Goal: Task Accomplishment & Management: Manage account settings

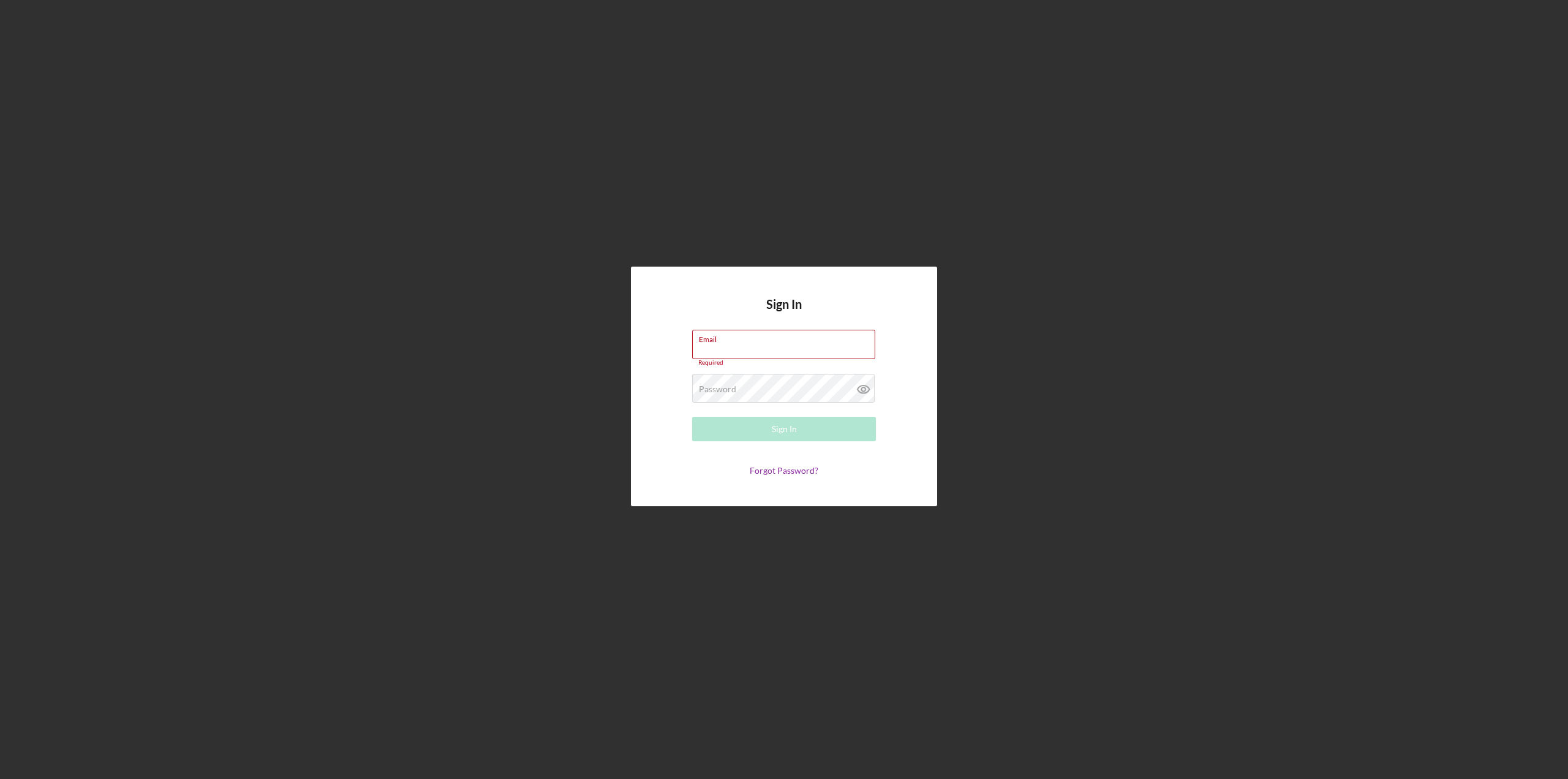
type input "[EMAIL_ADDRESS][DOMAIN_NAME]"
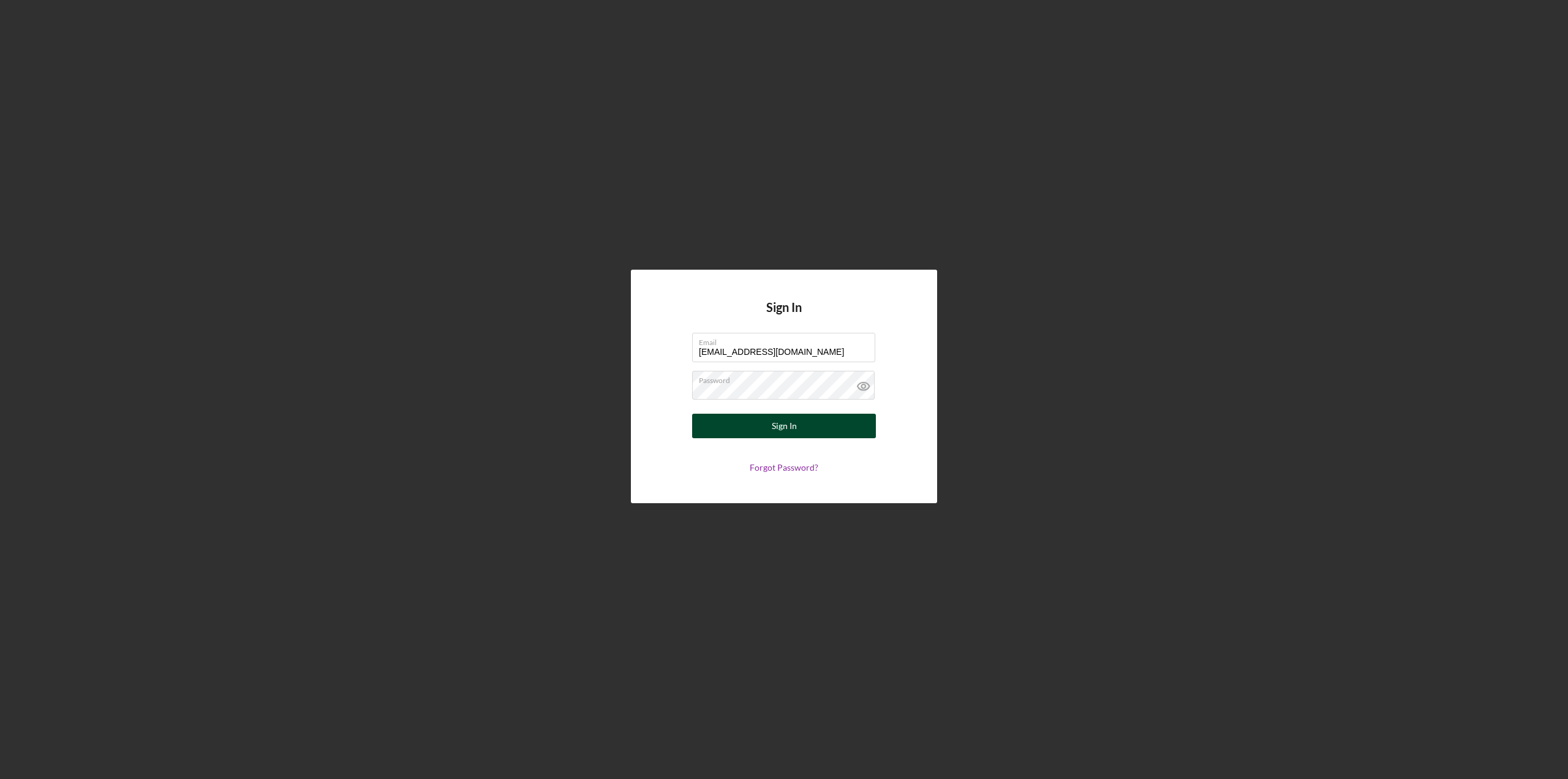
click at [770, 428] on button "Sign In" at bounding box center [784, 426] width 184 height 24
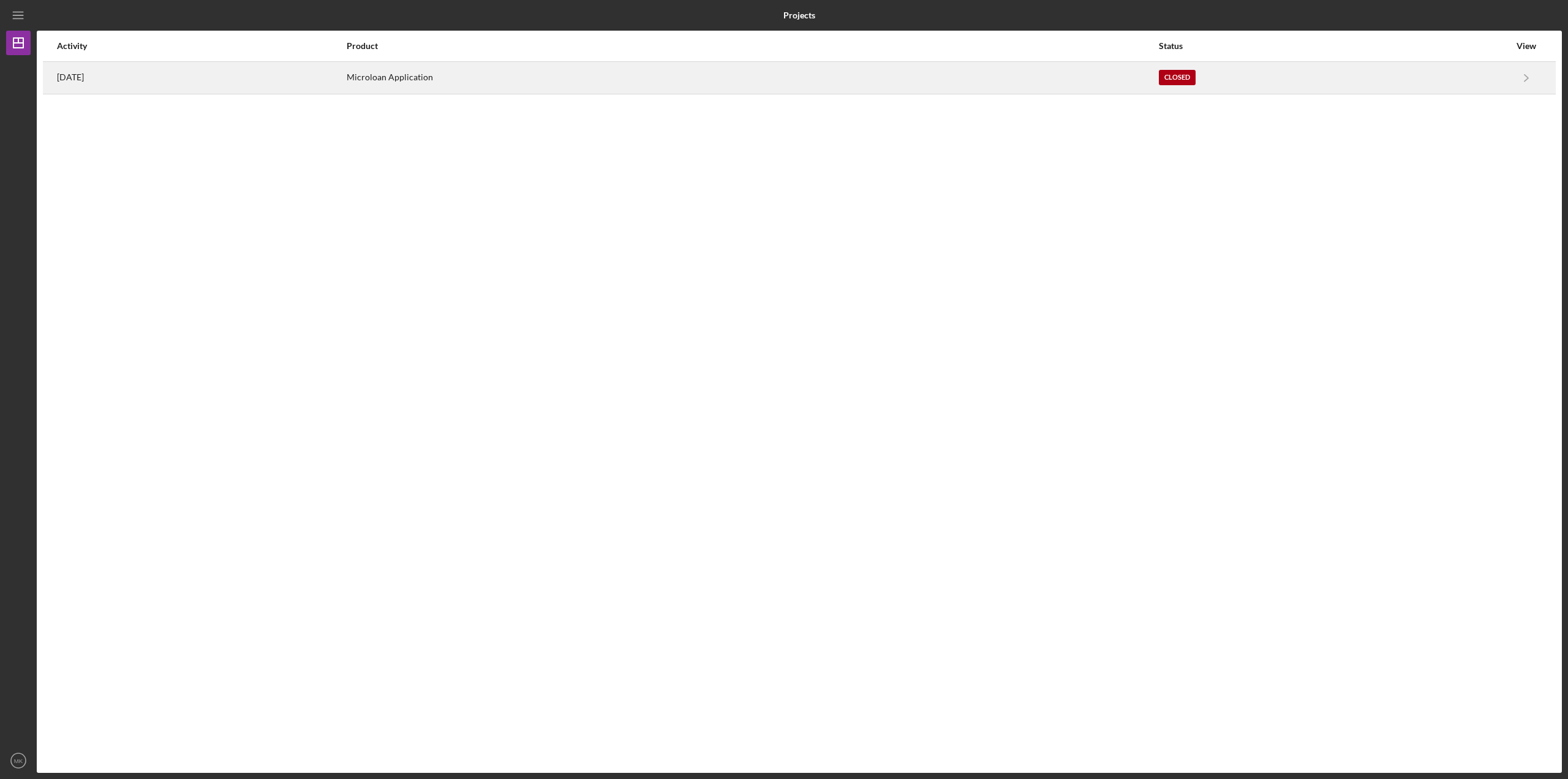
click at [80, 78] on time "[DATE]" at bounding box center [70, 77] width 27 height 10
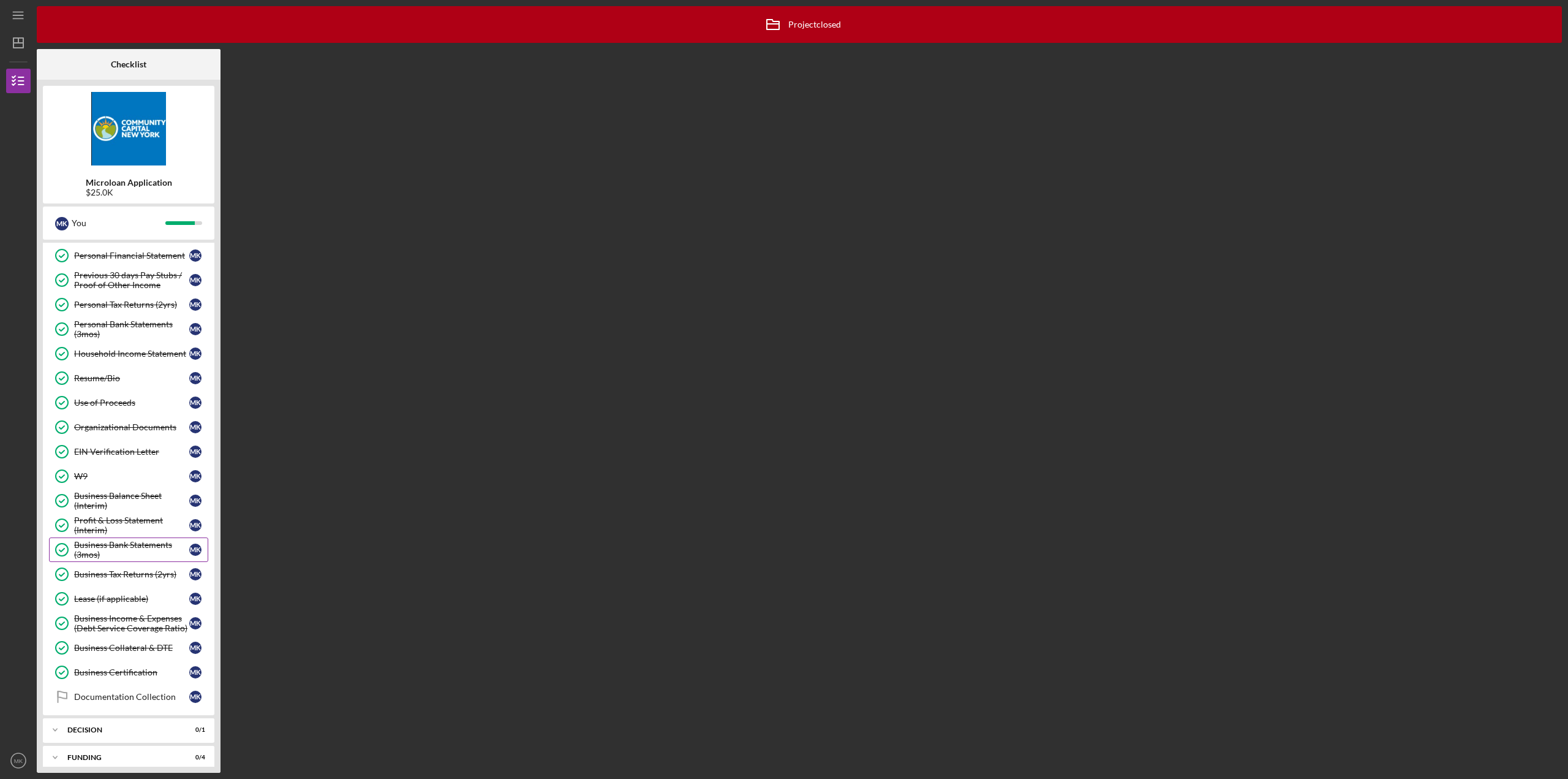
scroll to position [109, 0]
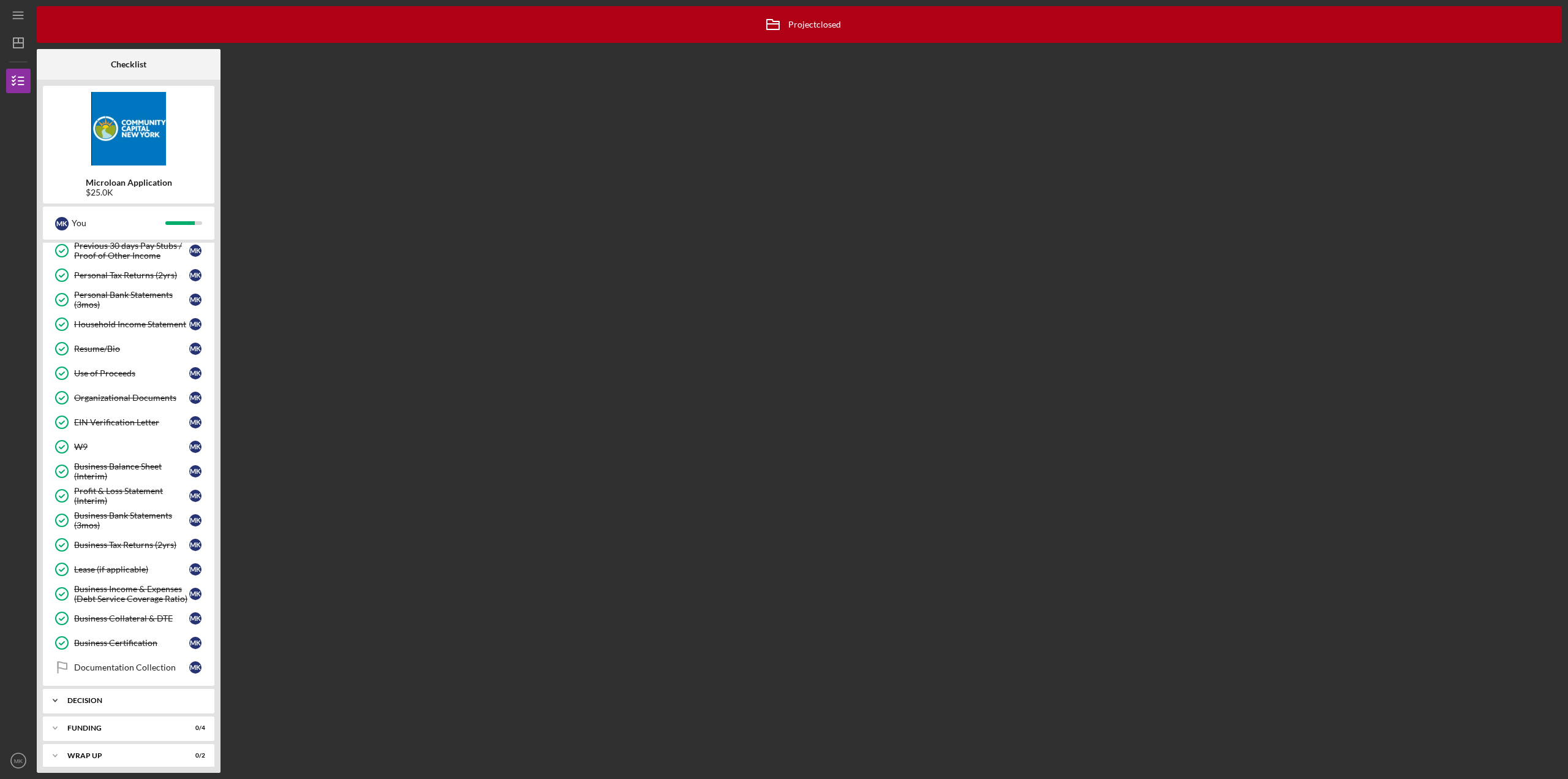
click at [126, 697] on div "Decision" at bounding box center [133, 701] width 131 height 8
click at [112, 721] on div "Decision" at bounding box center [131, 725] width 115 height 10
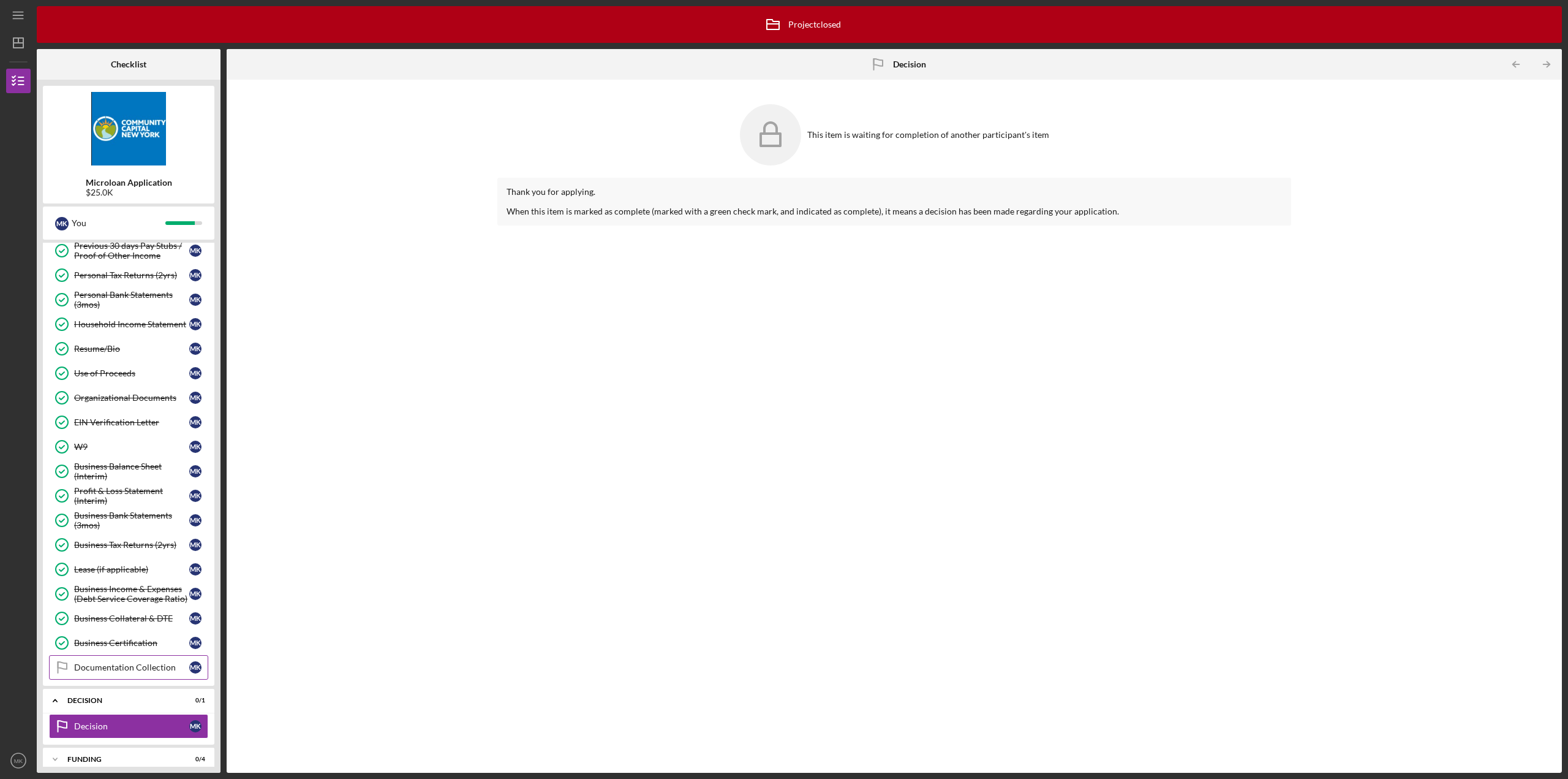
scroll to position [140, 0]
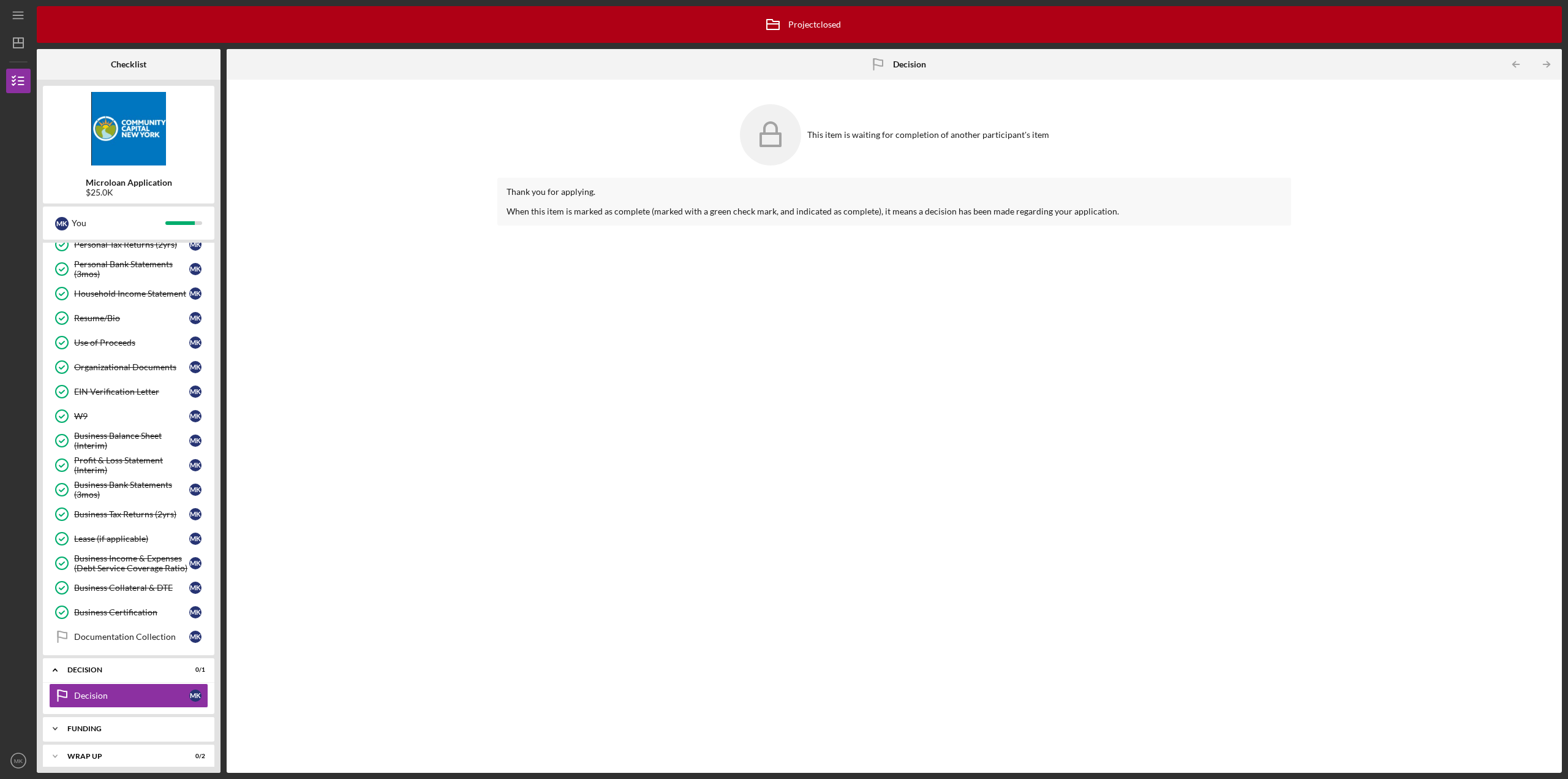
click at [94, 725] on div "Funding" at bounding box center [133, 729] width 131 height 8
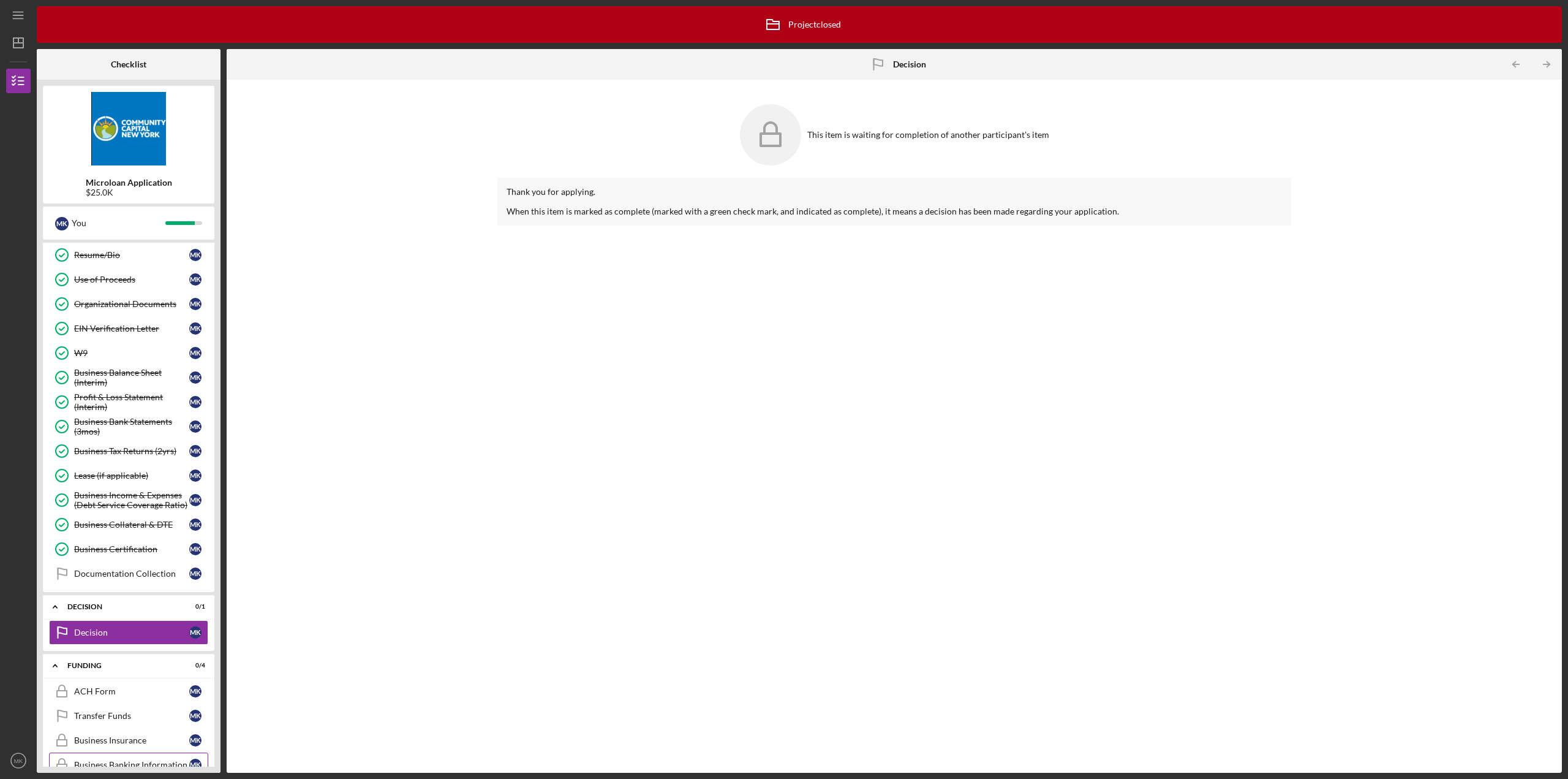
scroll to position [242, 0]
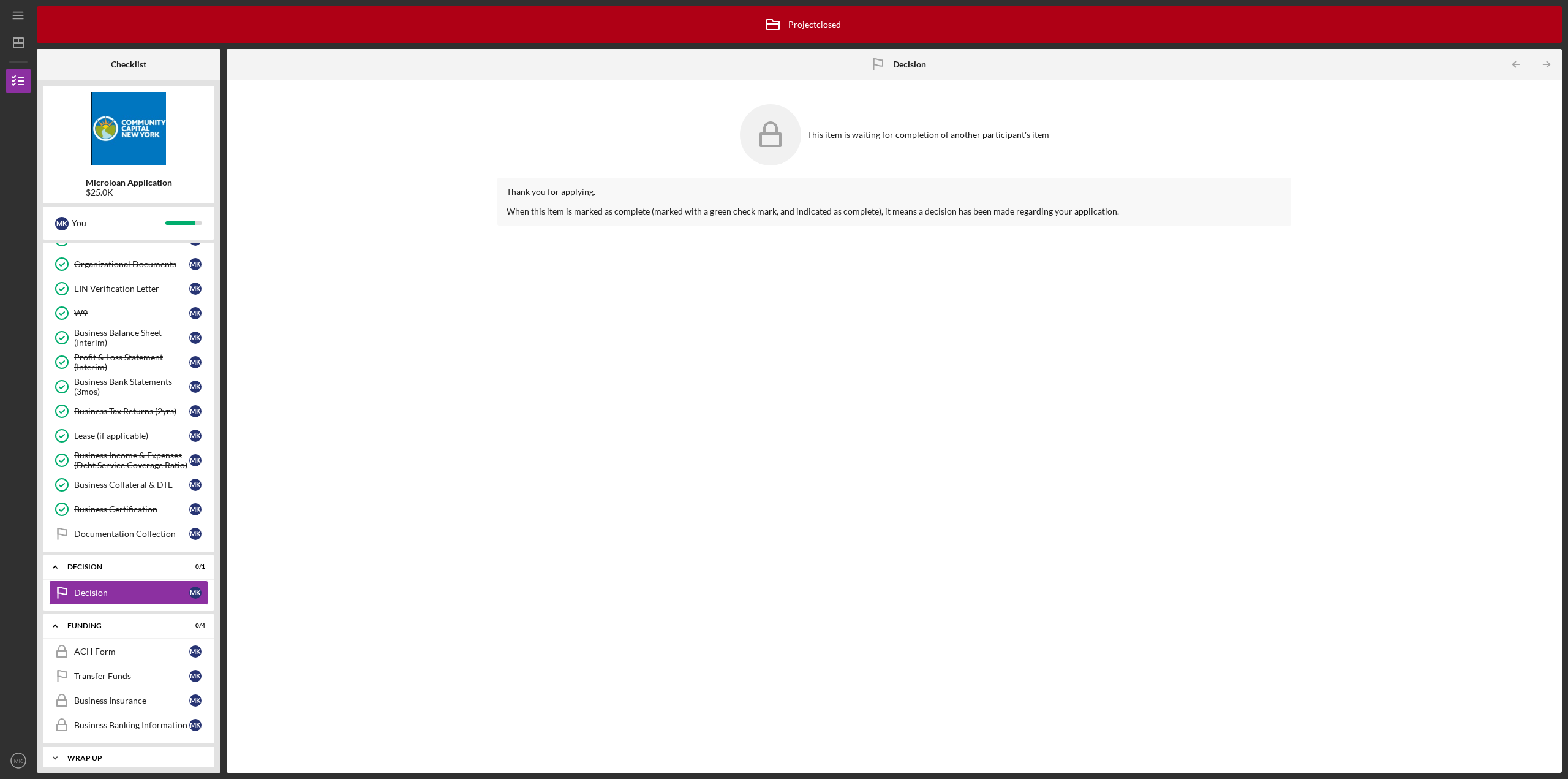
click at [85, 754] on div "Wrap up" at bounding box center [133, 758] width 131 height 8
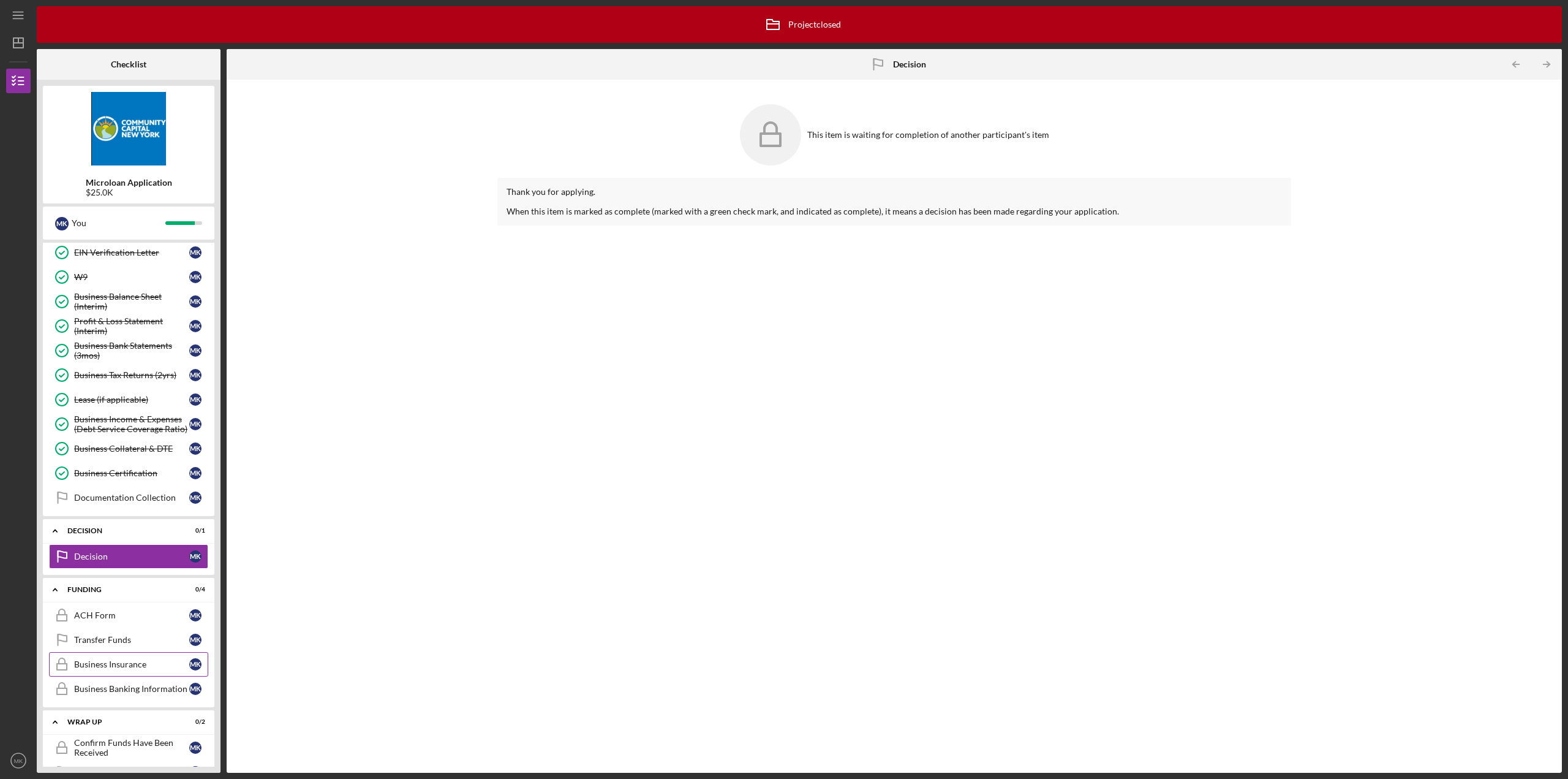
scroll to position [297, 0]
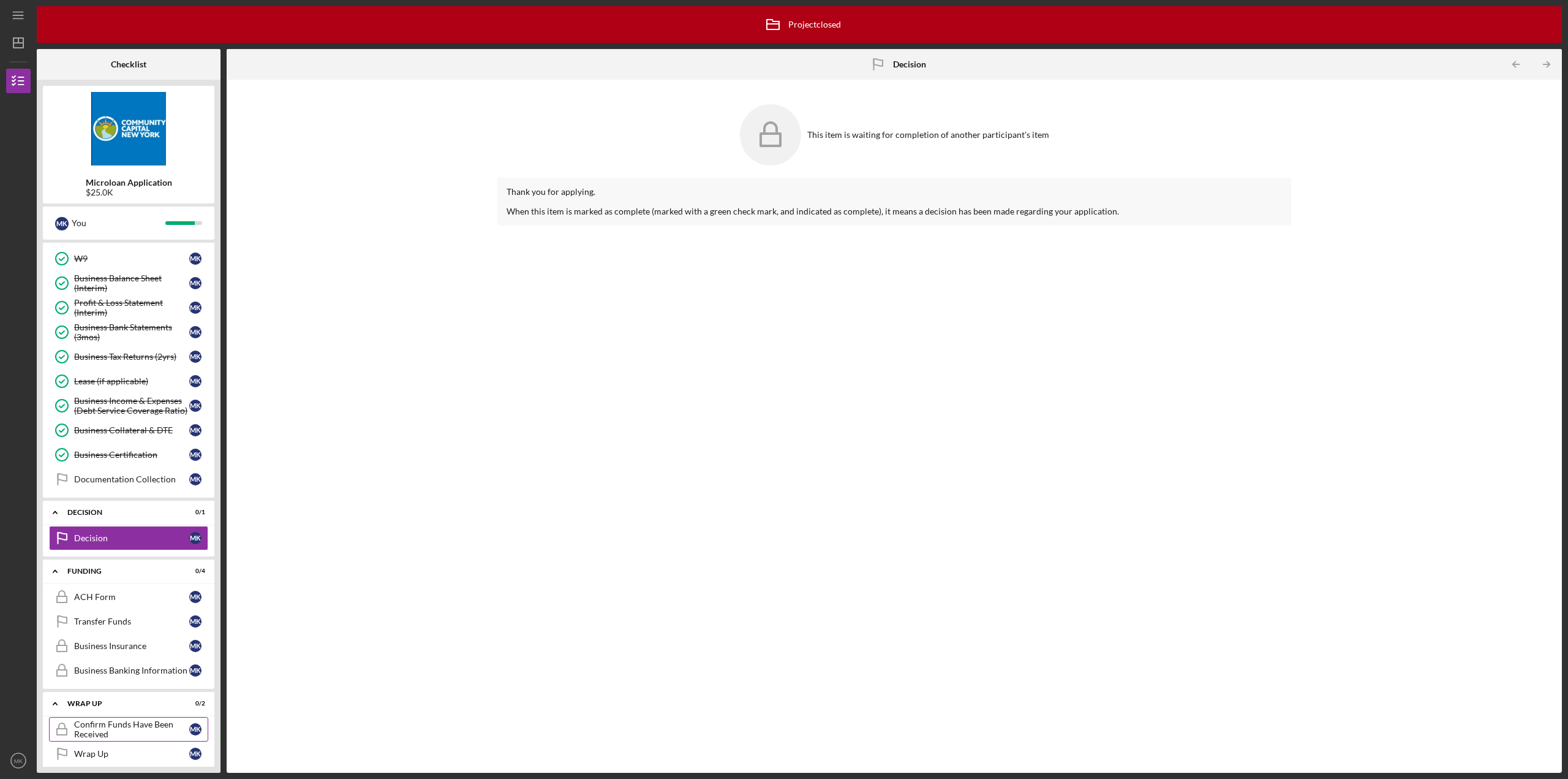
click at [136, 720] on div "Confirm Funds Have Been Received" at bounding box center [131, 729] width 115 height 20
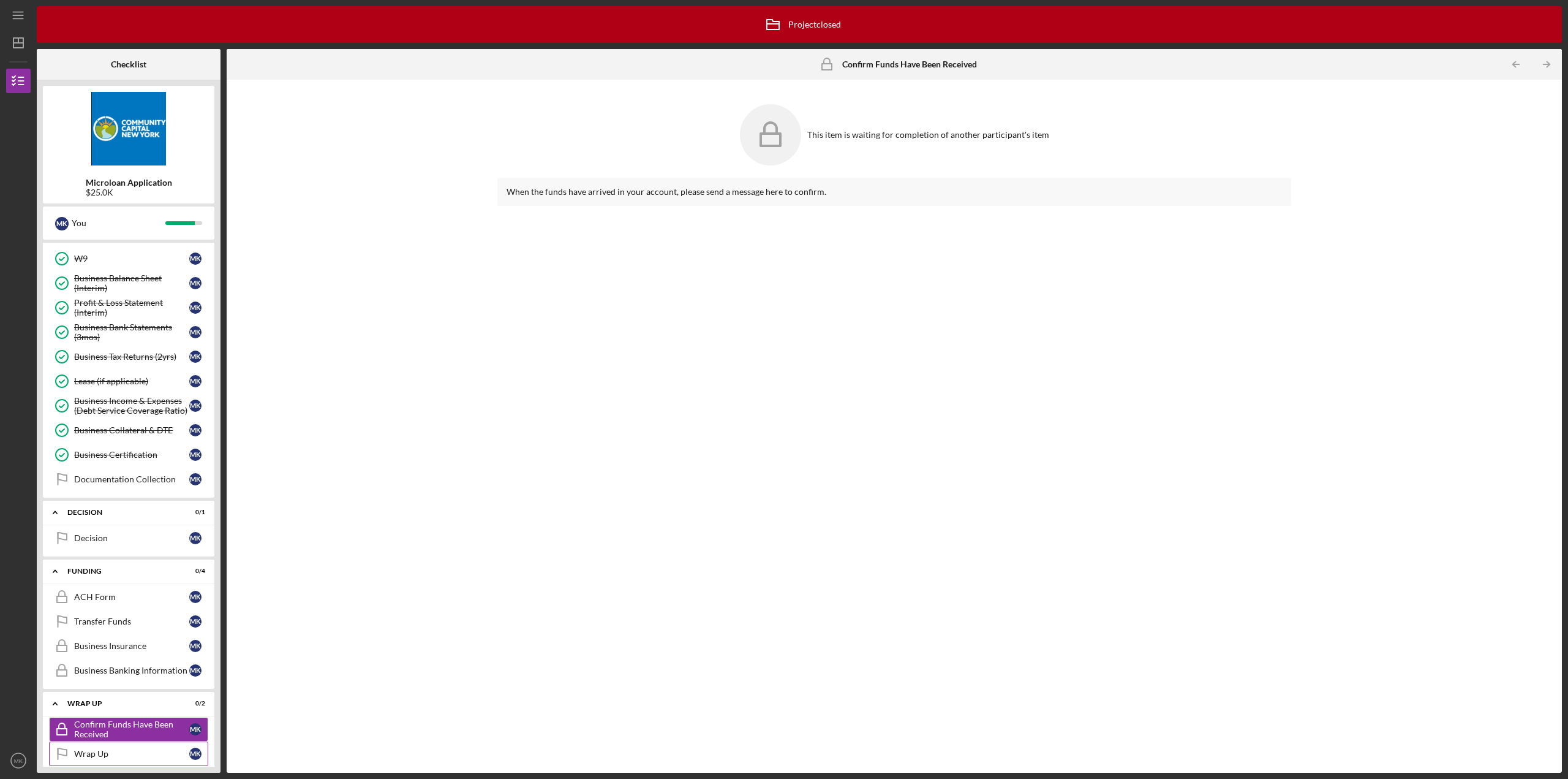
click at [101, 749] on div "Wrap Up" at bounding box center [131, 753] width 115 height 10
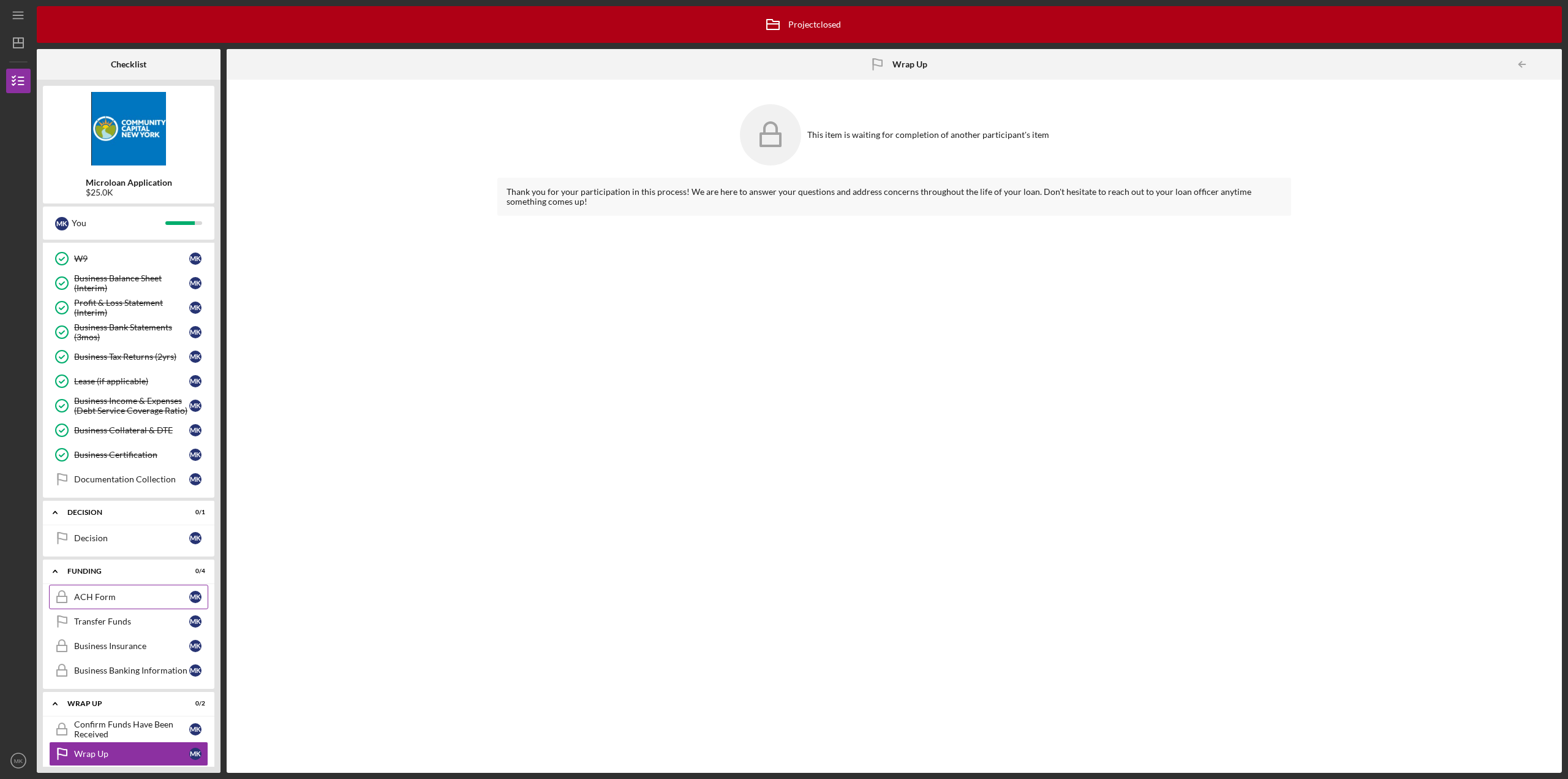
click at [115, 592] on div "ACH Form" at bounding box center [131, 597] width 115 height 10
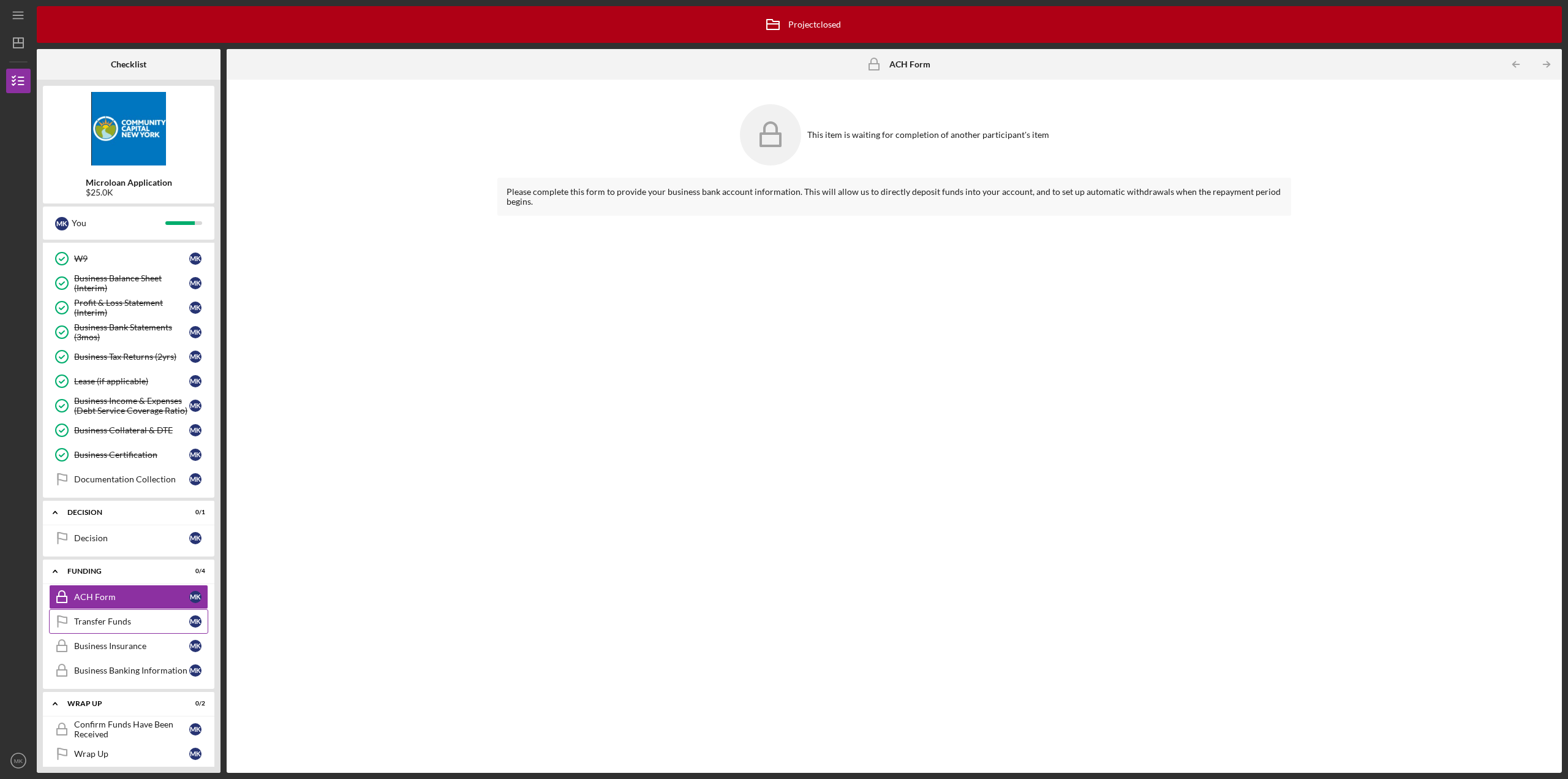
click at [122, 616] on div "Transfer Funds" at bounding box center [131, 621] width 115 height 10
click at [147, 641] on div "Business Insurance" at bounding box center [131, 646] width 115 height 10
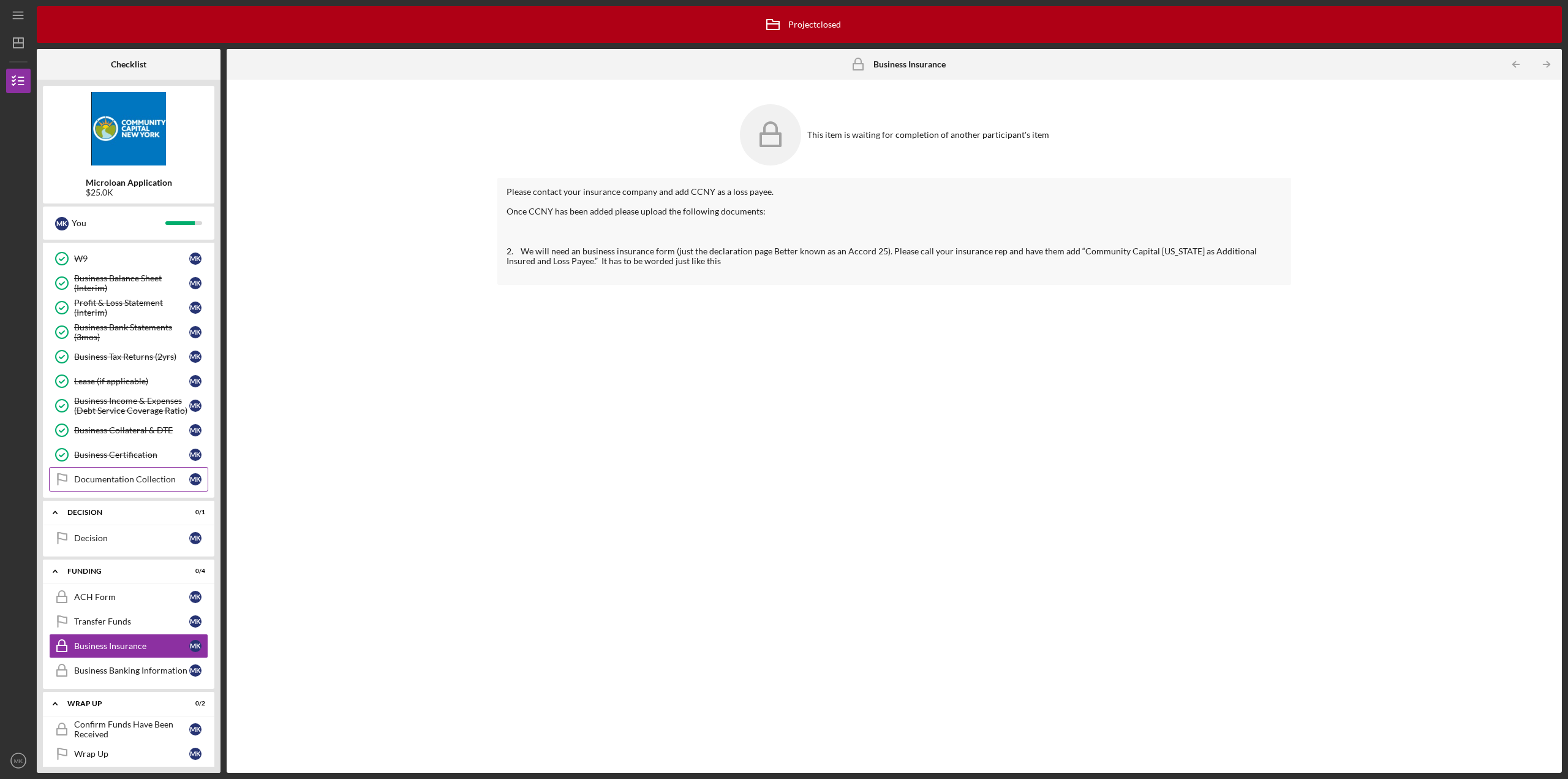
click at [136, 474] on div "Documentation Collection" at bounding box center [131, 479] width 115 height 10
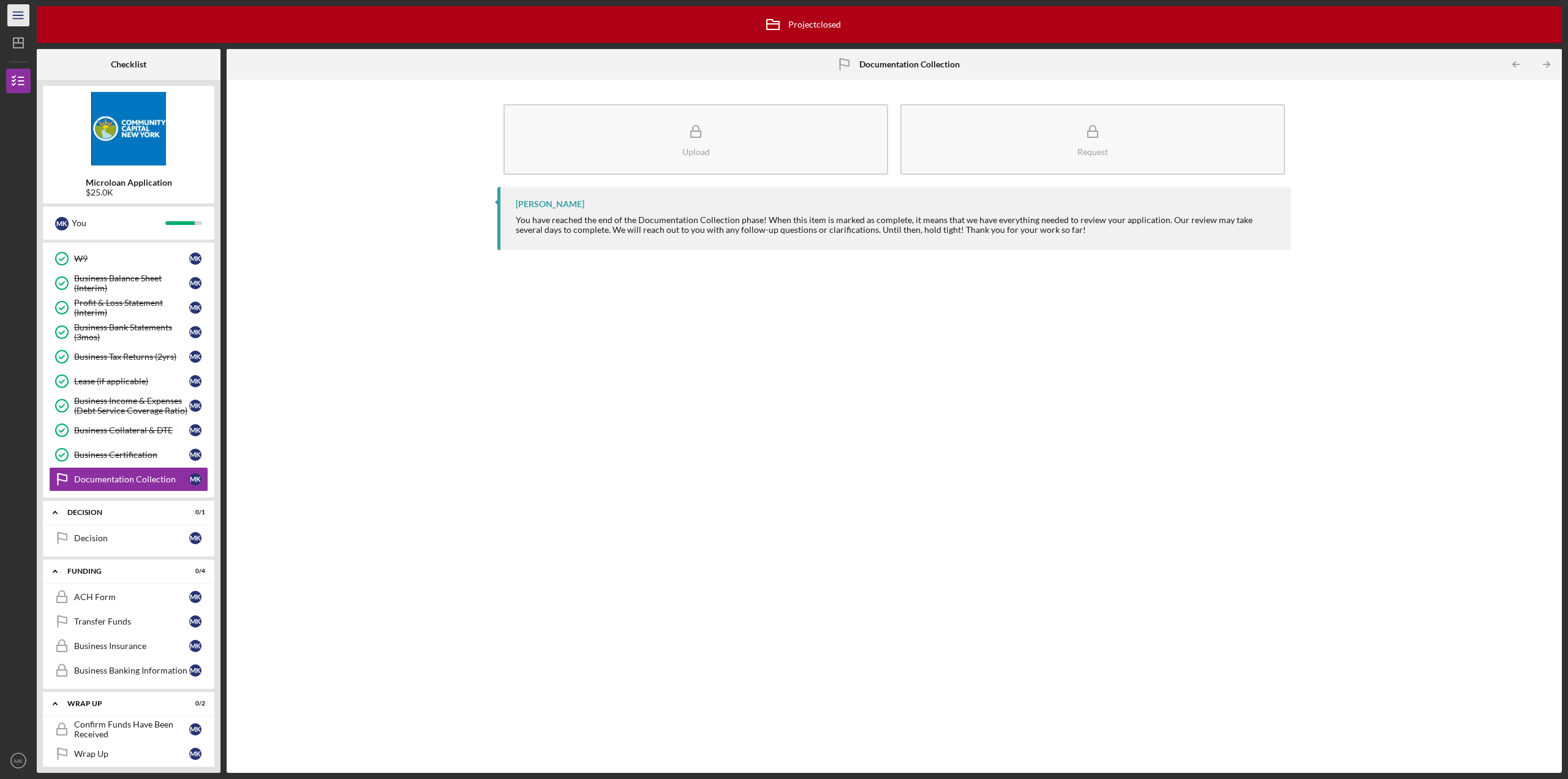
click at [11, 15] on icon "Icon/Menu" at bounding box center [18, 15] width 27 height 27
